Goal: Transaction & Acquisition: Purchase product/service

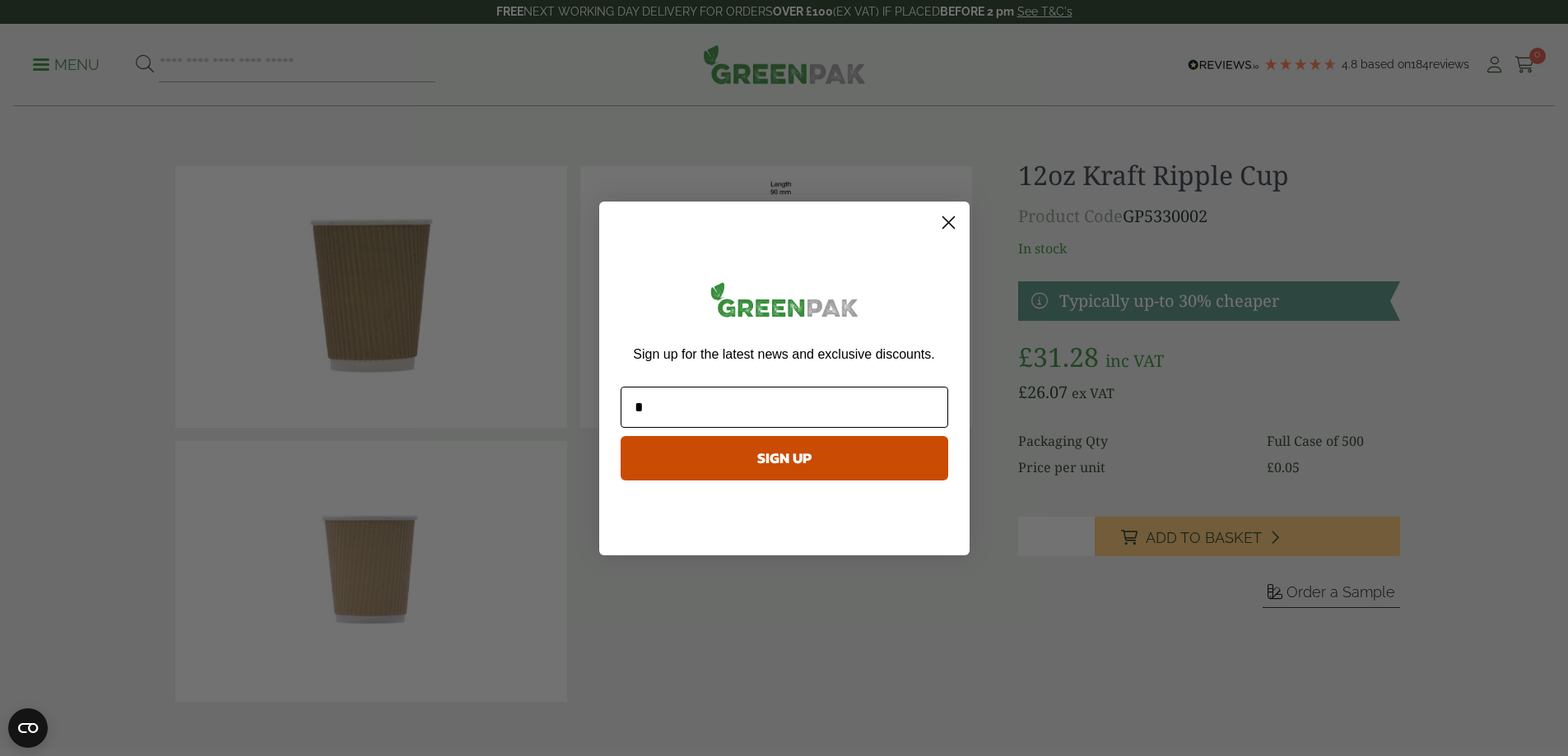
type input "**********"
click at [779, 463] on button "SIGN UP" at bounding box center [784, 458] width 327 height 44
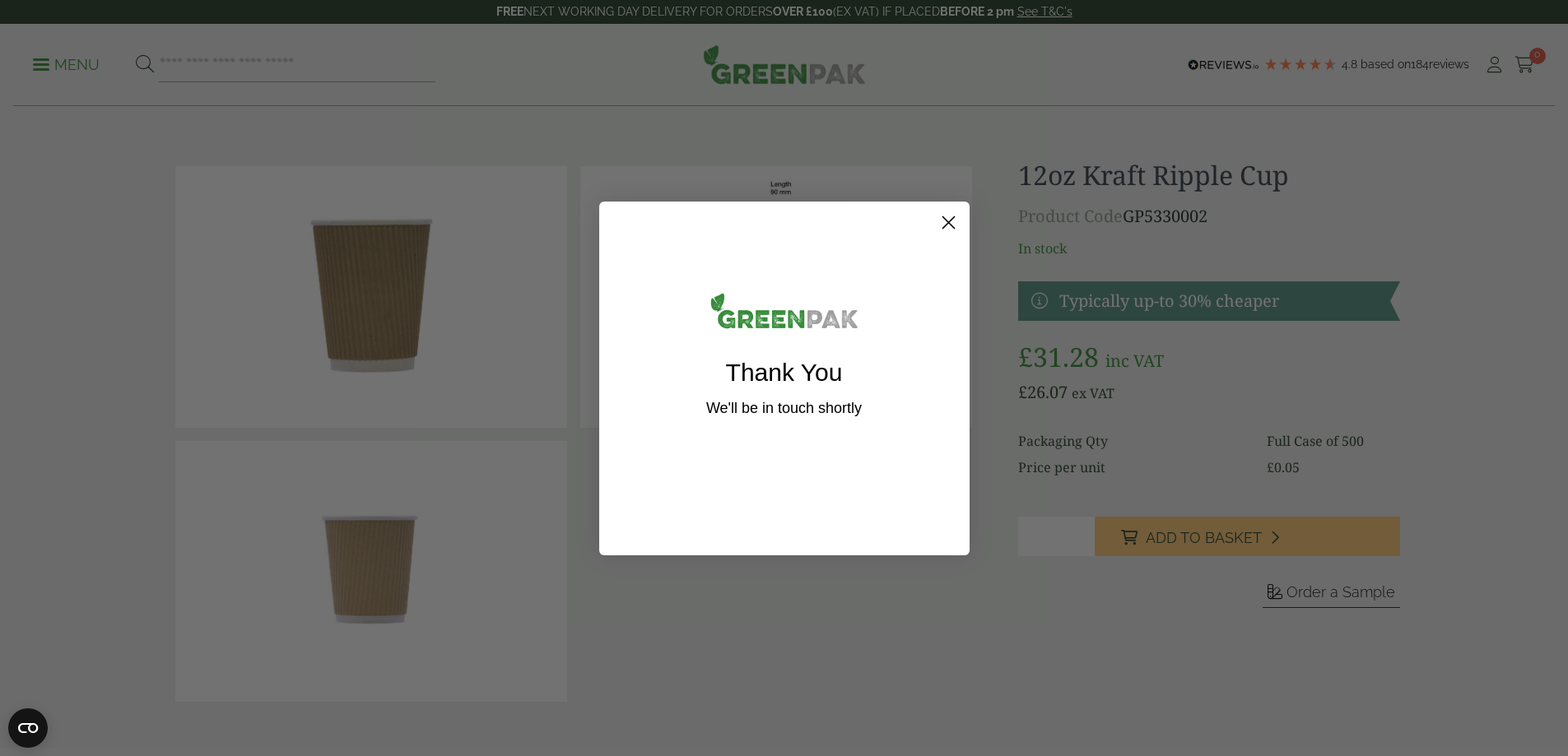
click at [951, 225] on icon "Close dialog" at bounding box center [948, 222] width 12 height 12
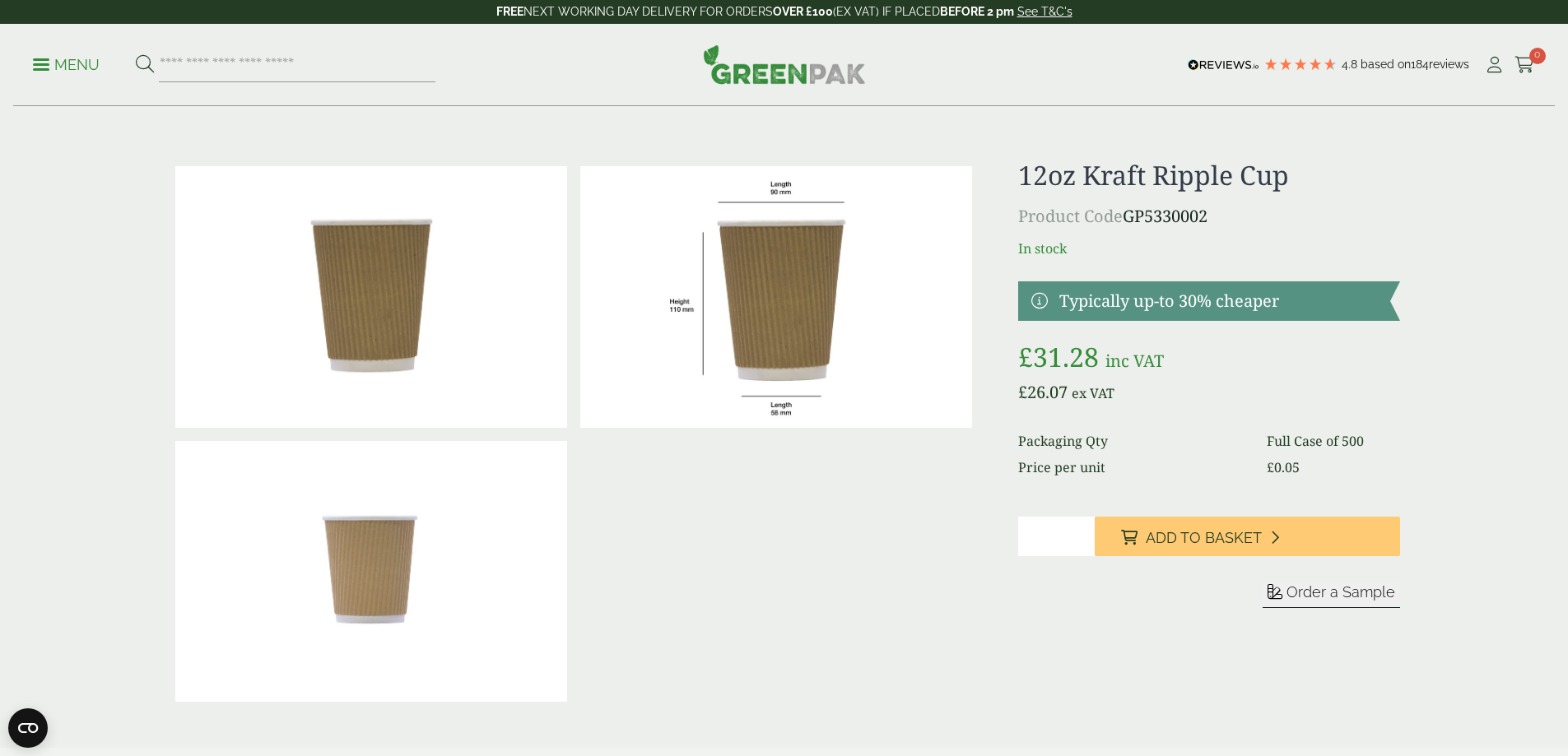
drag, startPoint x: 1565, startPoint y: 135, endPoint x: 1572, endPoint y: 201, distance: 66.4
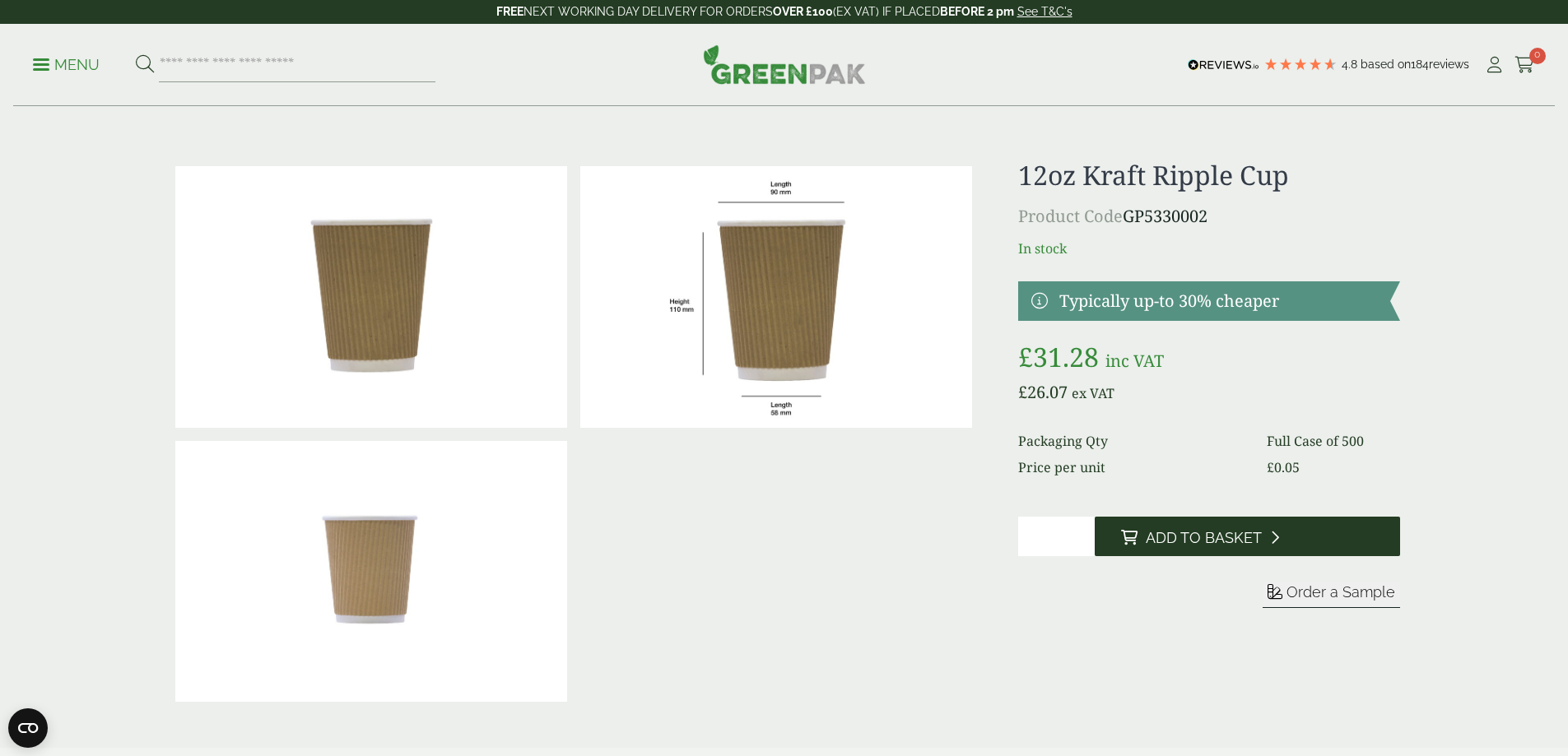
click at [1193, 531] on span "Add to Basket" at bounding box center [1204, 538] width 116 height 18
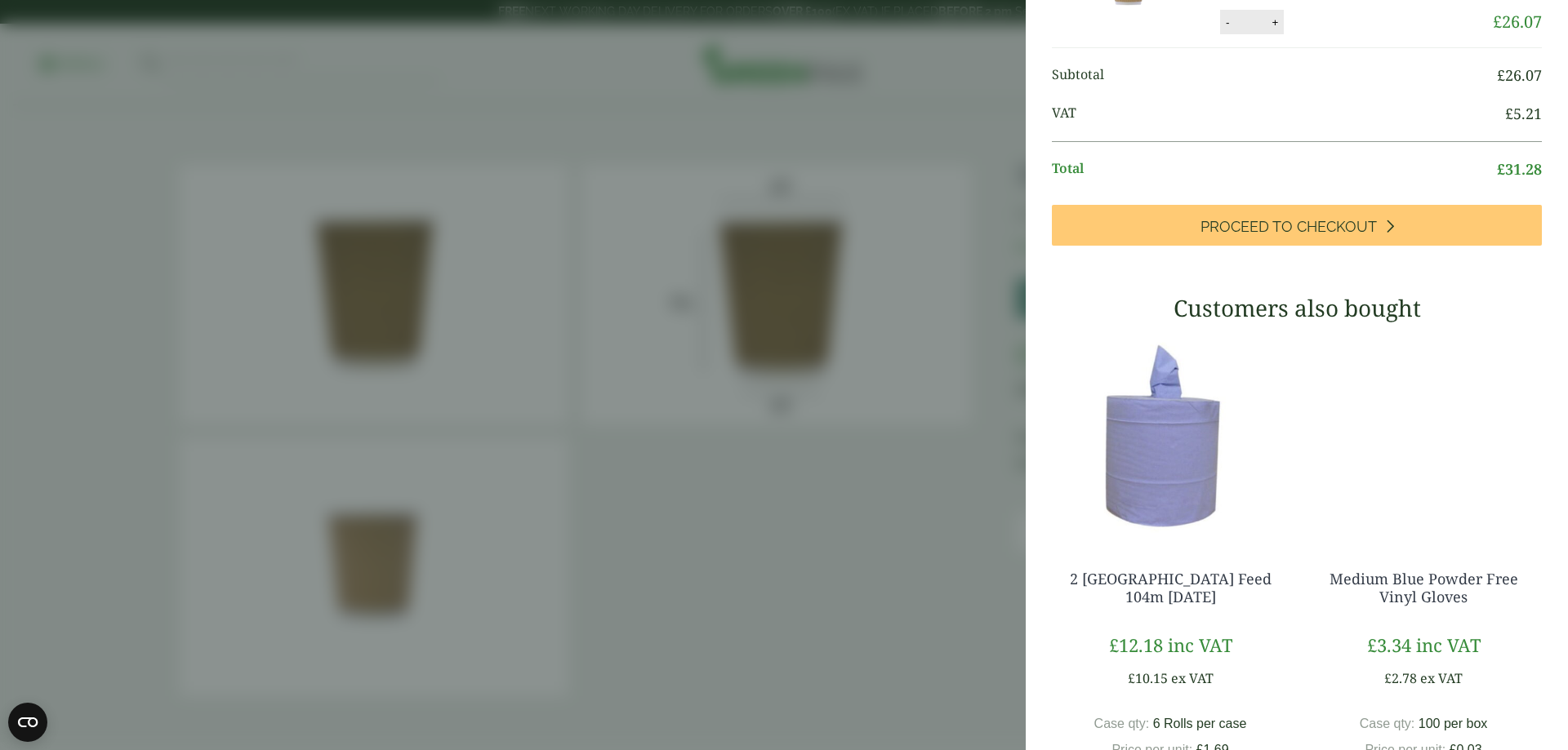
scroll to position [164, 0]
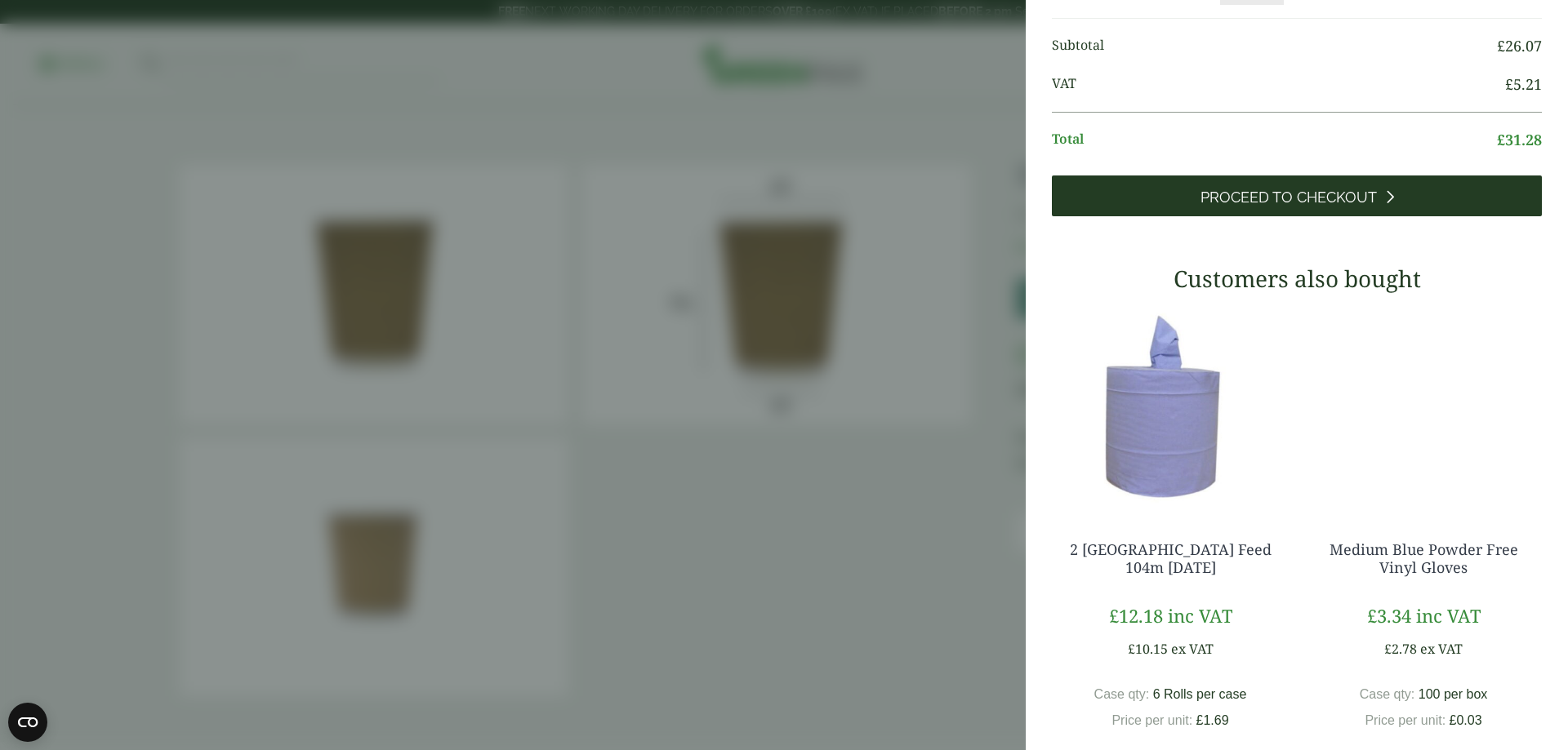
click at [1270, 190] on span "Proceed to Checkout" at bounding box center [1288, 198] width 176 height 18
